Goal: Find specific page/section: Find specific page/section

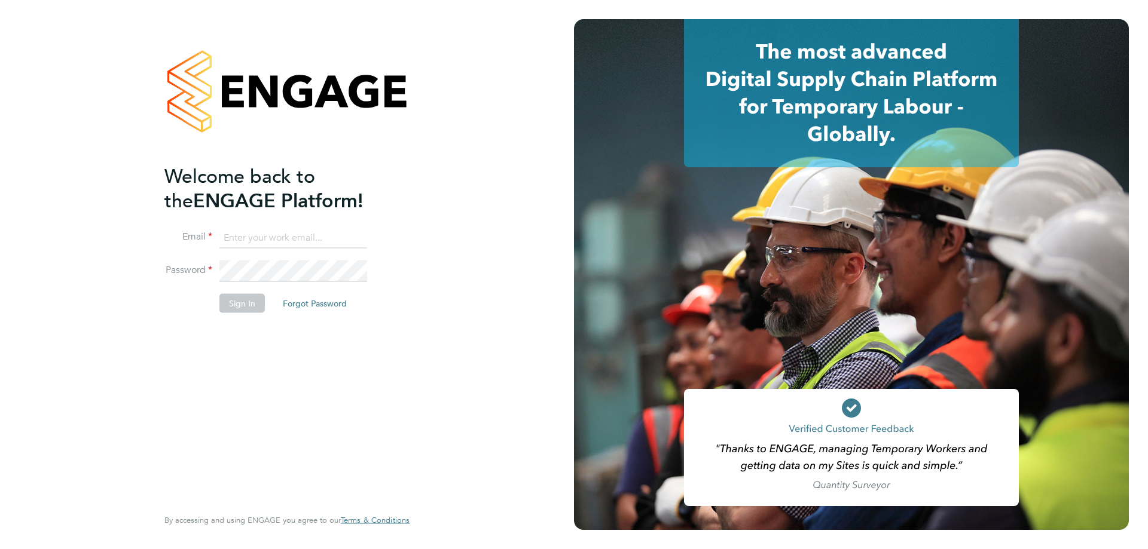
type input "ricky.knight@carmichaeluk.com"
click at [252, 307] on button "Sign In" at bounding box center [241, 303] width 45 height 19
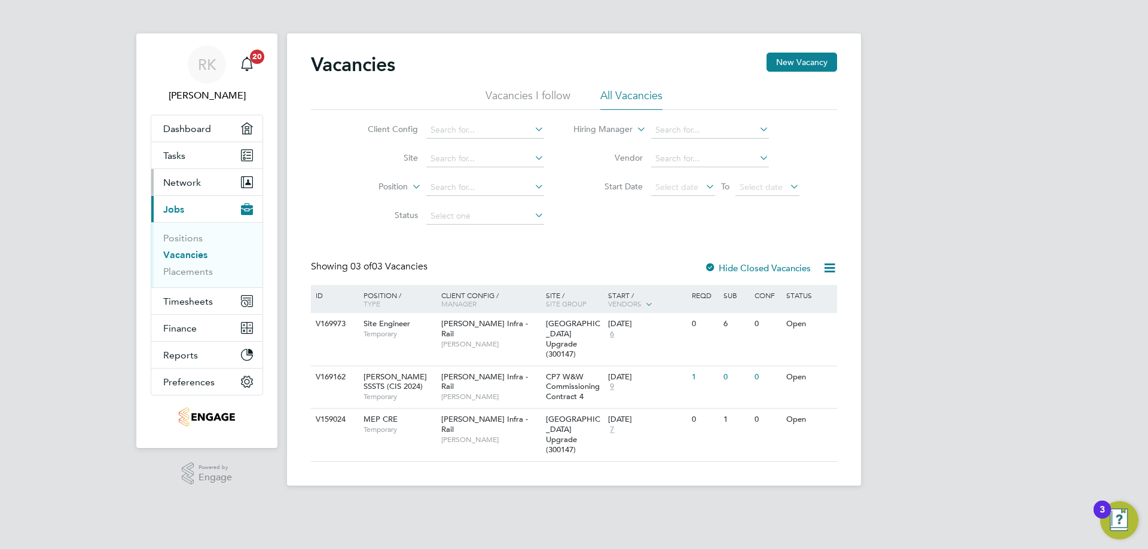
click at [195, 185] on span "Network" at bounding box center [182, 182] width 38 height 11
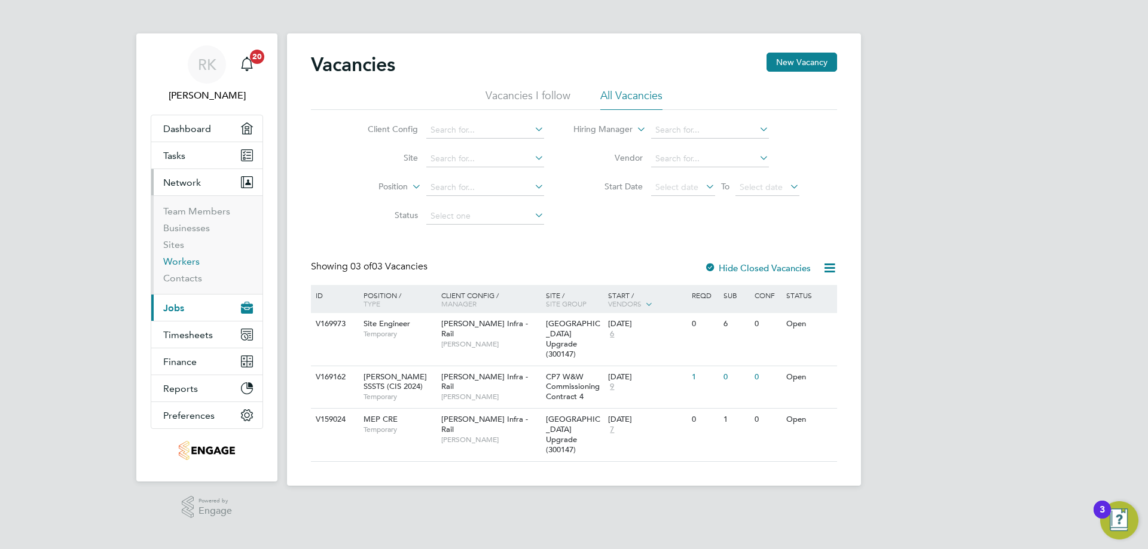
click at [190, 259] on link "Workers" at bounding box center [181, 261] width 36 height 11
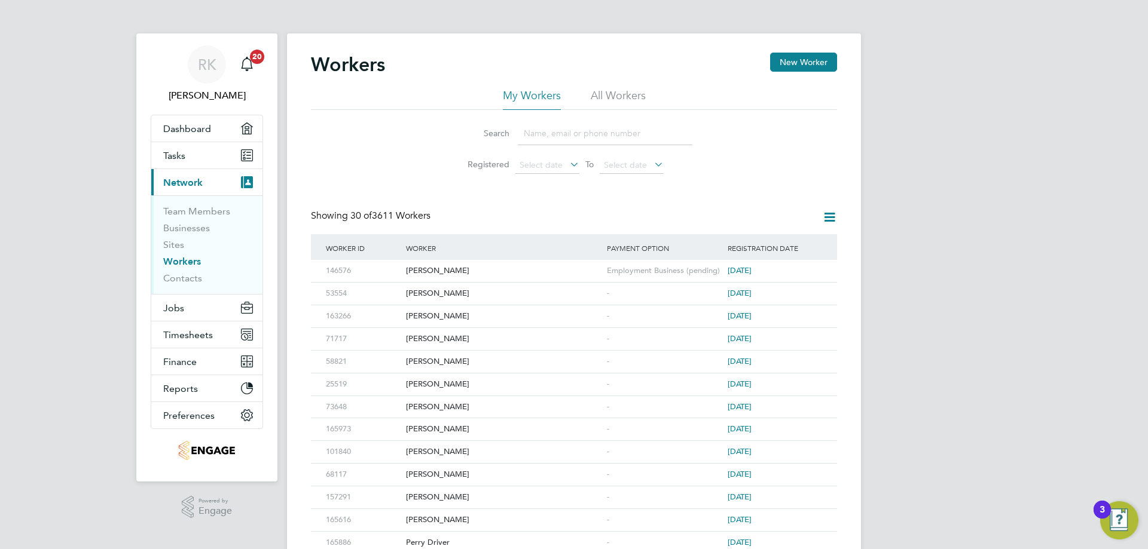
click at [573, 134] on input at bounding box center [605, 133] width 175 height 23
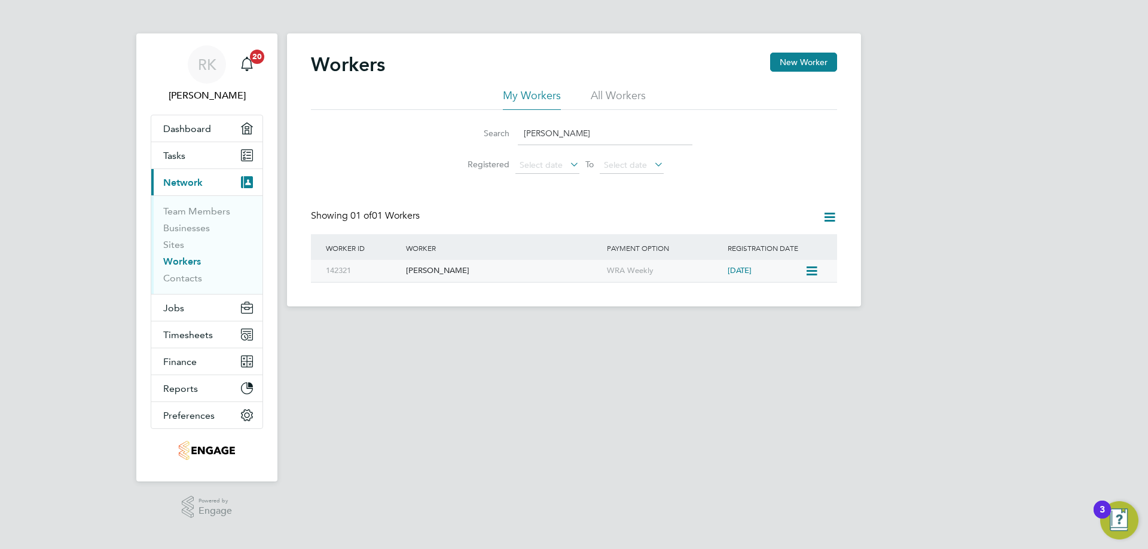
type input "[PERSON_NAME]"
click at [442, 274] on div "[PERSON_NAME]" at bounding box center [503, 271] width 201 height 22
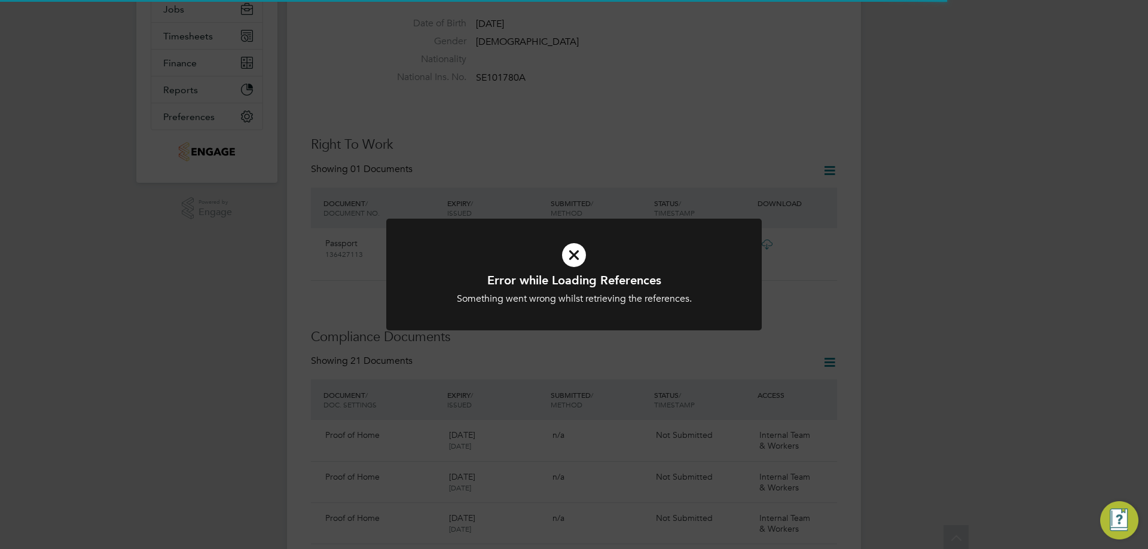
scroll to position [418, 0]
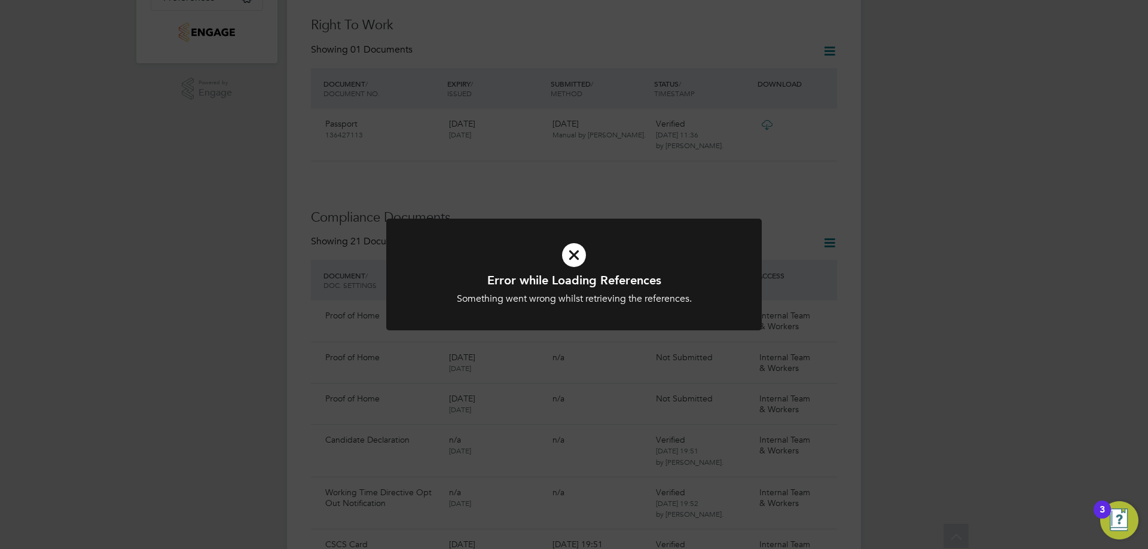
click at [860, 284] on div "Error while Loading References Something went wrong whilst retrieving the refer…" at bounding box center [574, 274] width 1148 height 549
